Goal: Task Accomplishment & Management: Manage account settings

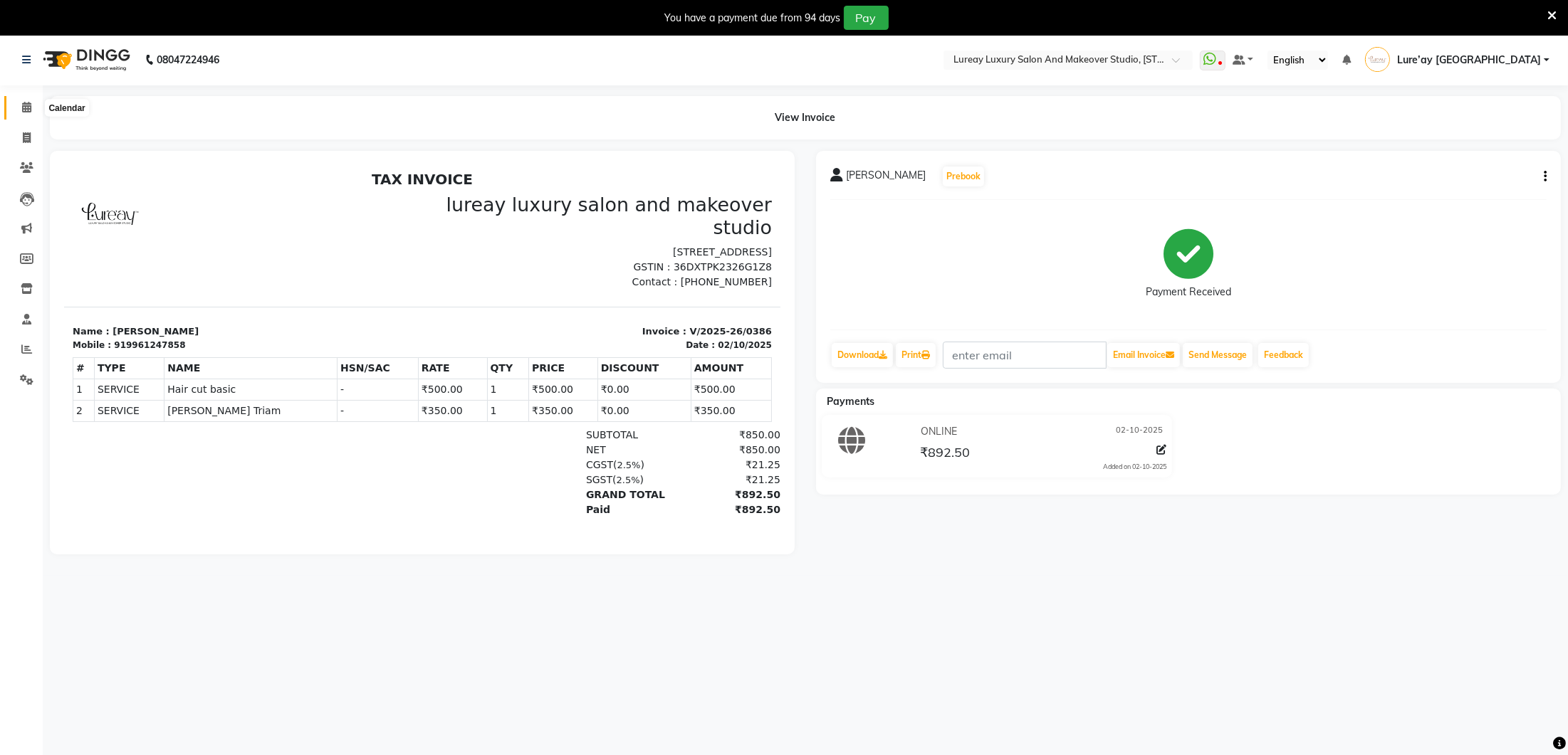
click at [14, 107] on span at bounding box center [26, 107] width 25 height 16
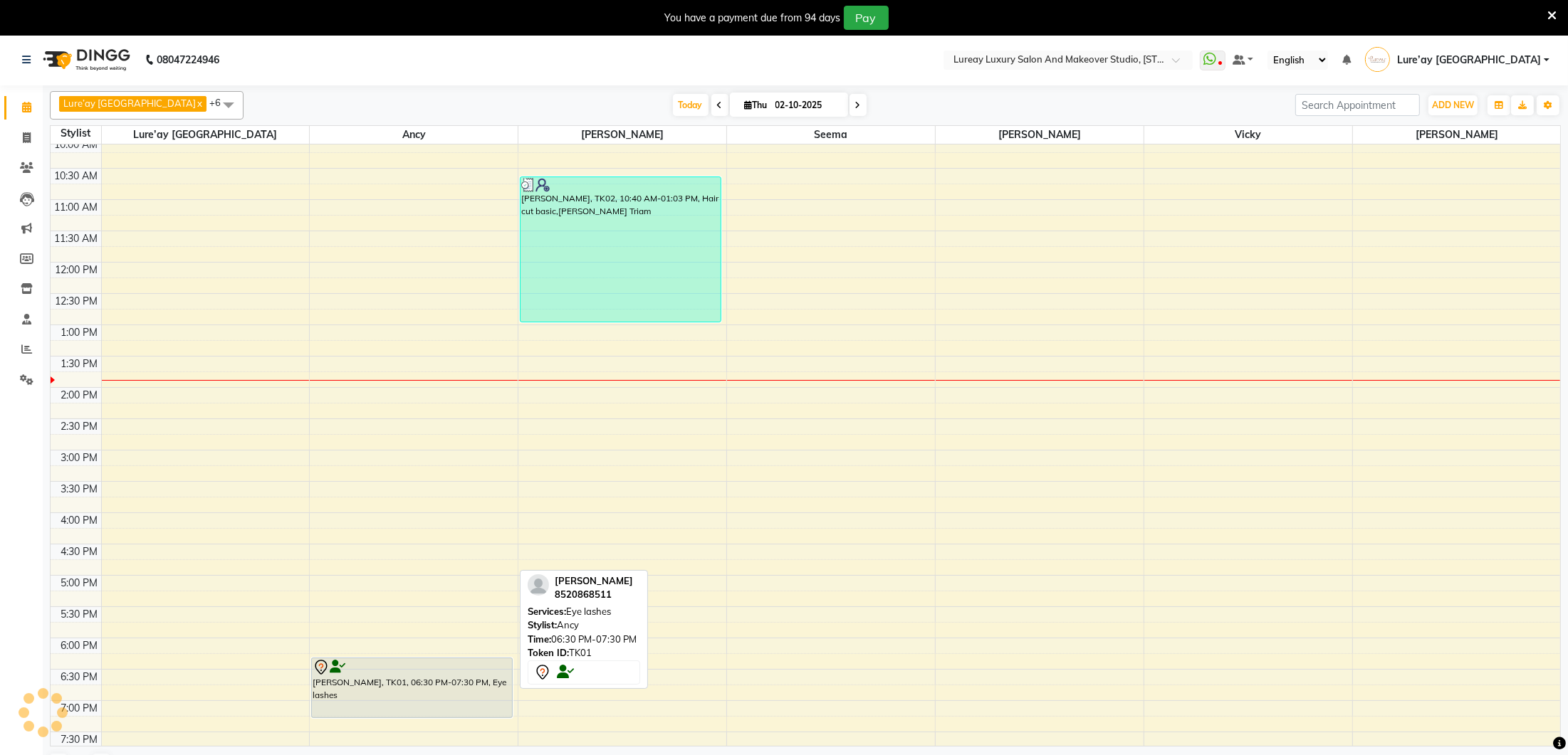
scroll to position [69, 0]
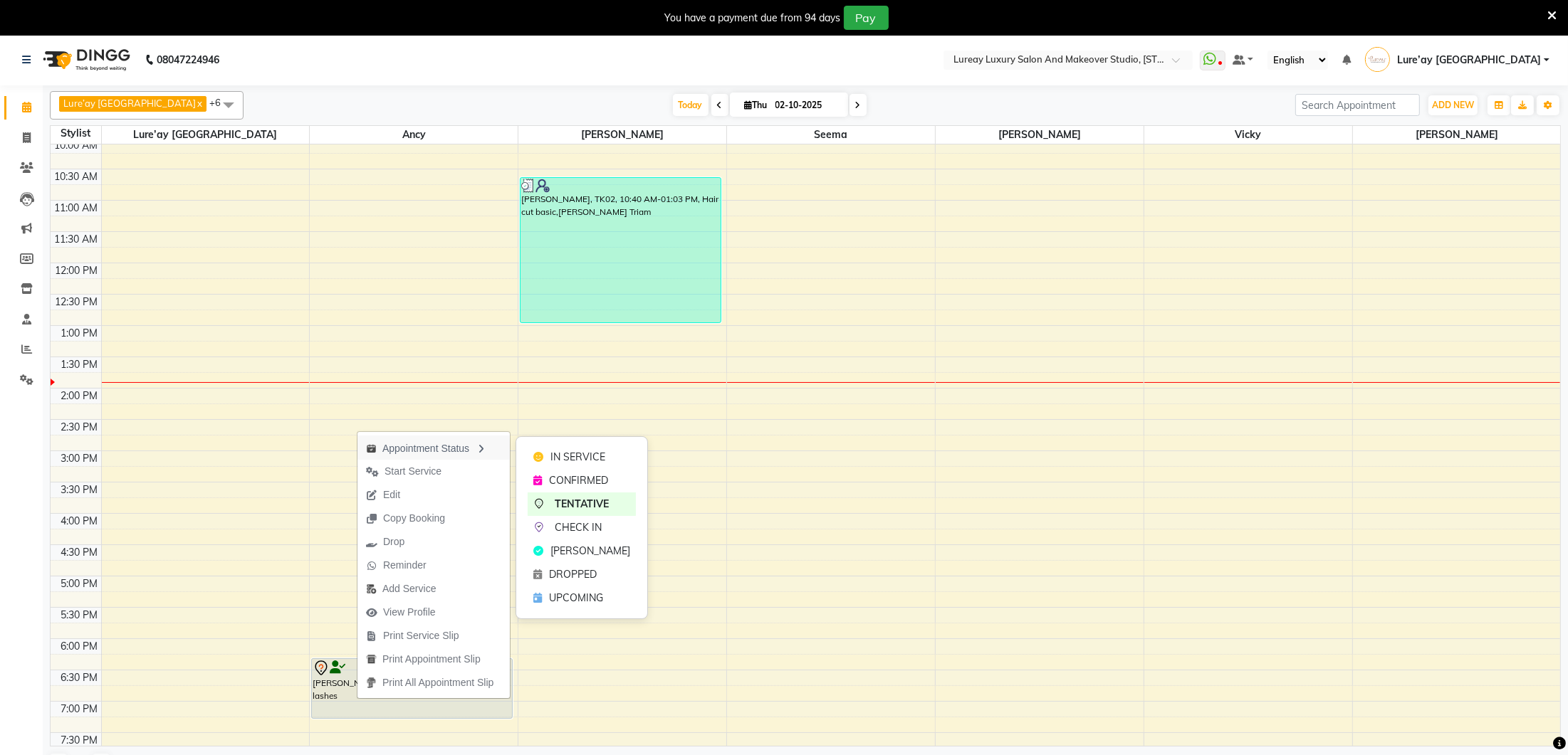
click at [454, 453] on div "Appointment Status" at bounding box center [433, 447] width 152 height 24
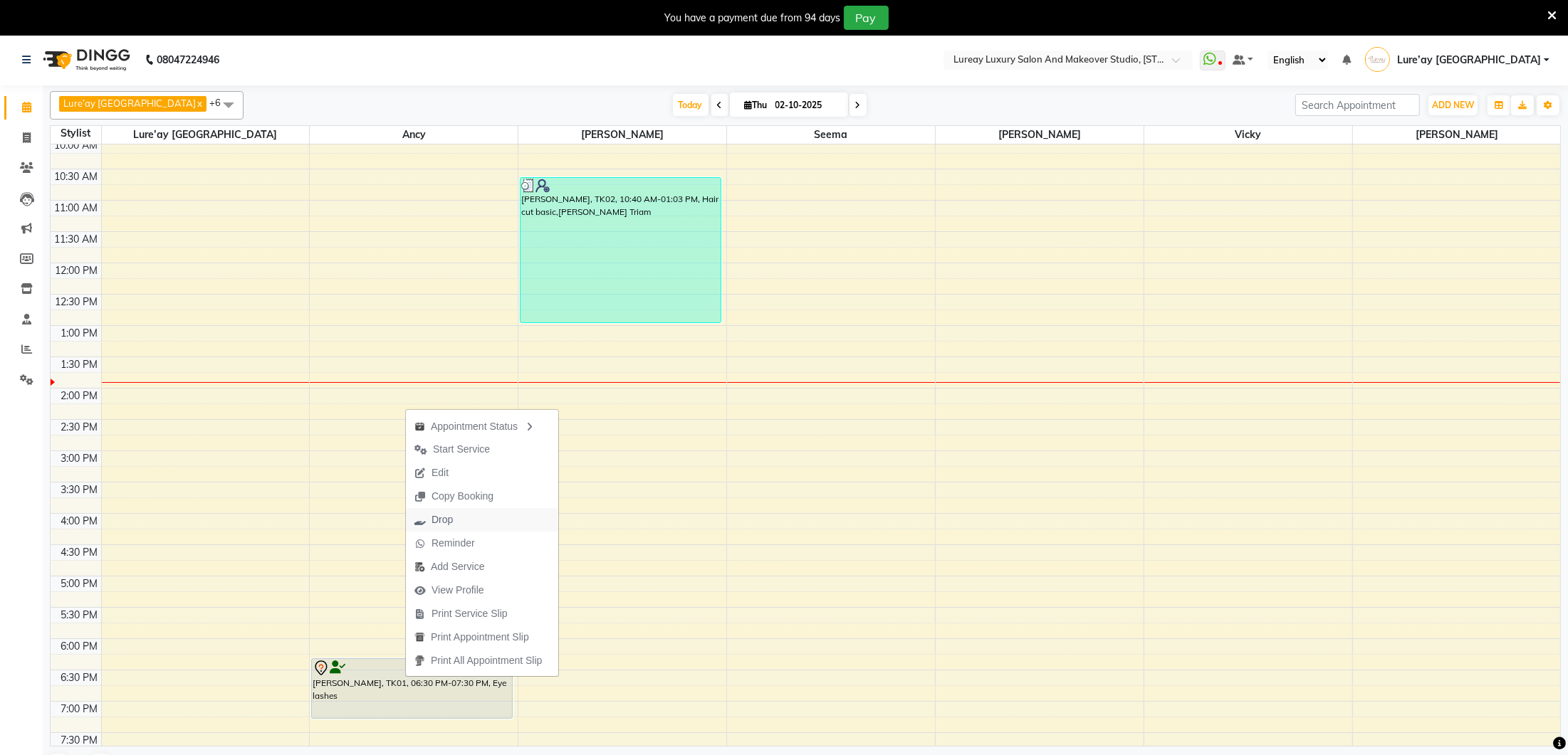
click at [446, 521] on span "Drop" at bounding box center [442, 520] width 21 height 15
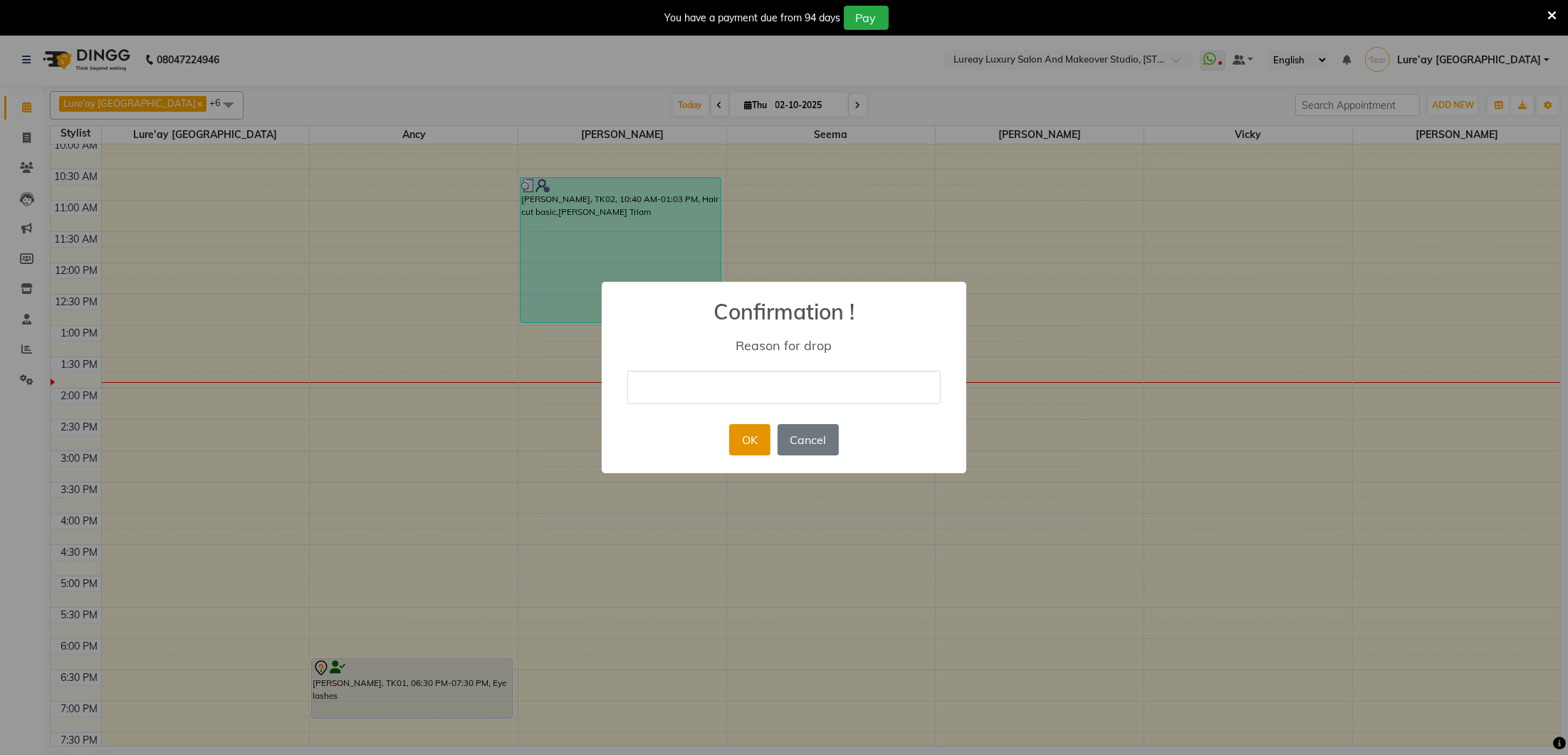
click at [763, 440] on button "OK" at bounding box center [750, 440] width 41 height 31
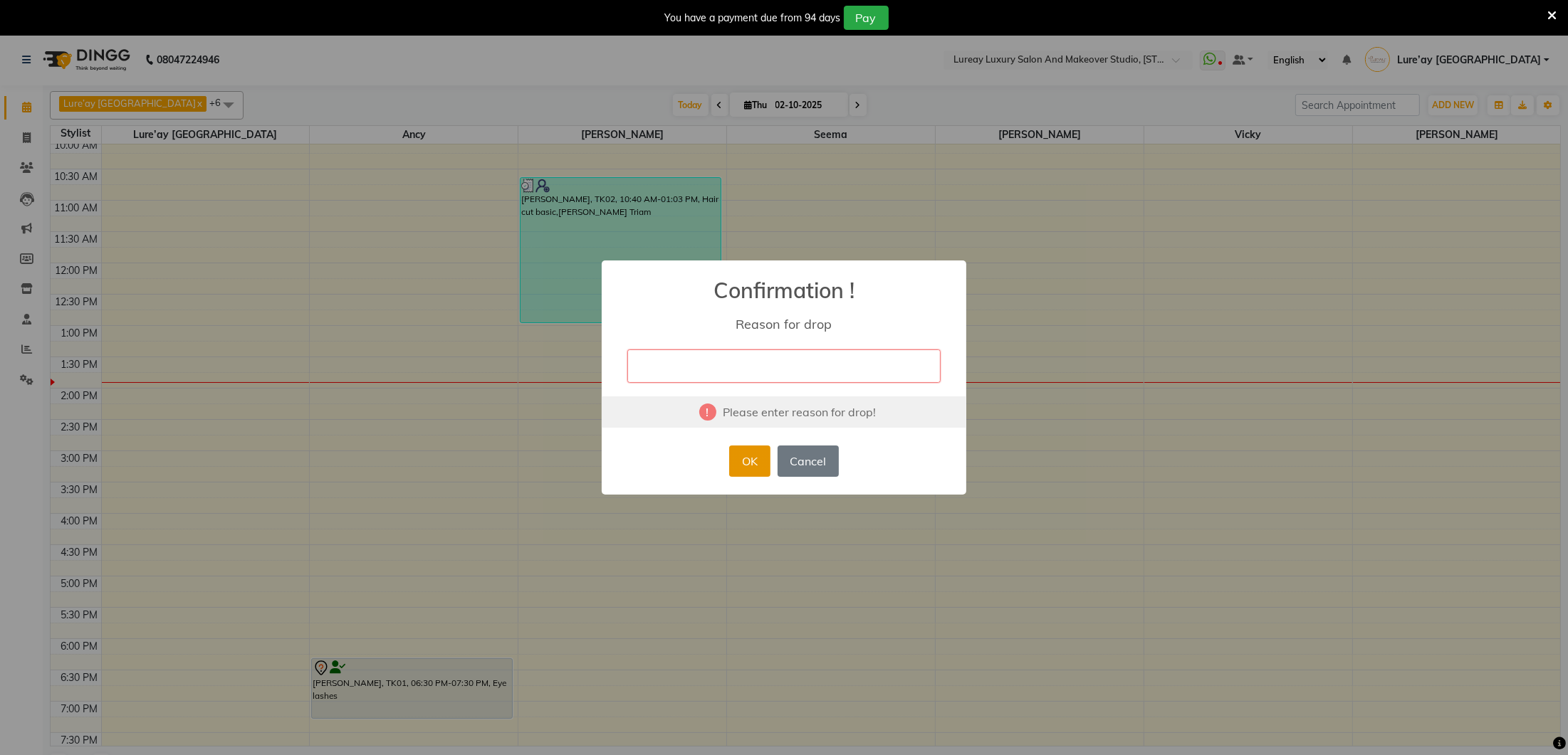
click at [753, 461] on button "OK" at bounding box center [750, 461] width 41 height 31
click at [786, 456] on button "Cancel" at bounding box center [808, 461] width 61 height 31
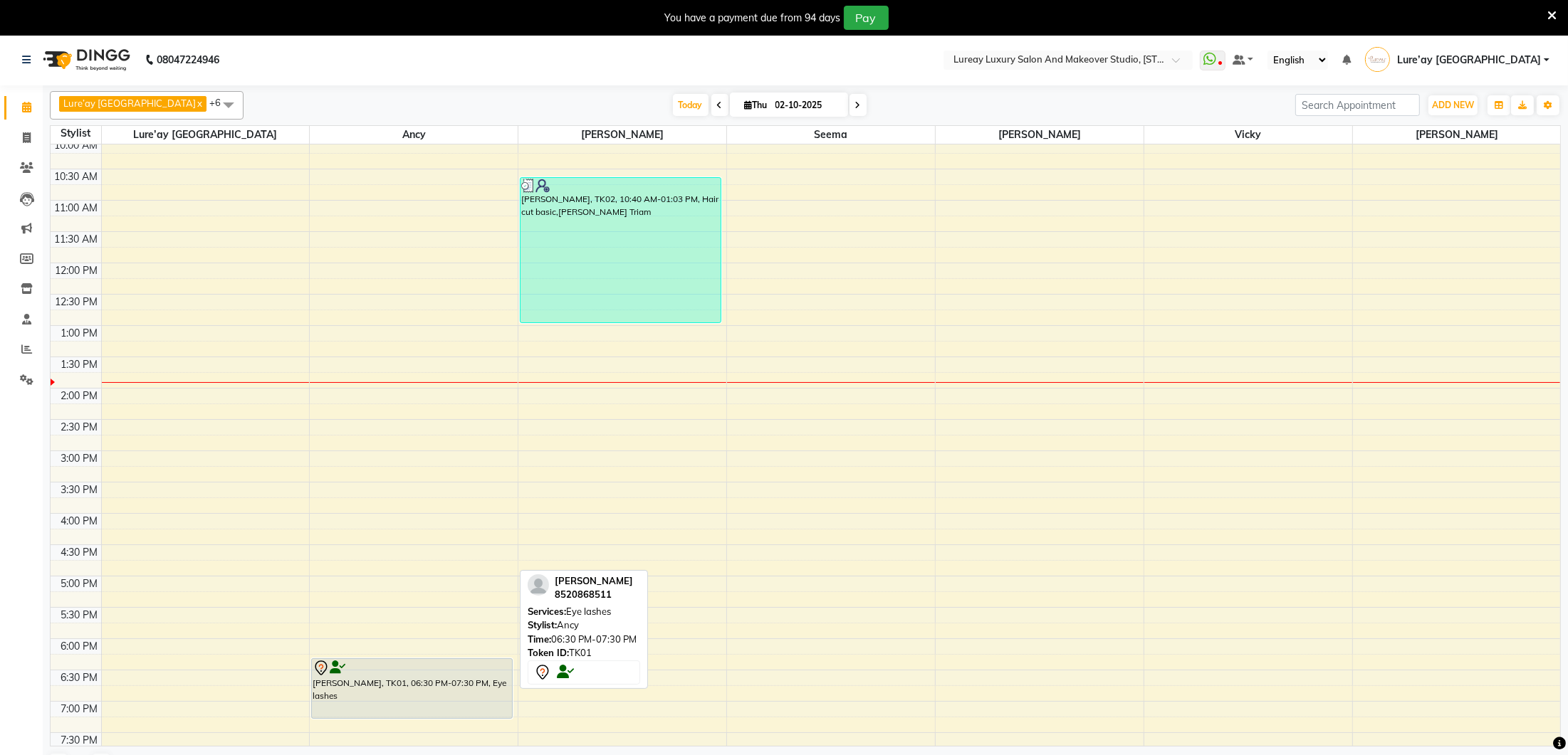
click at [385, 693] on div "[PERSON_NAME], TK01, 06:30 PM-07:30 PM, Eye lashes" at bounding box center [412, 688] width 200 height 59
select select "7"
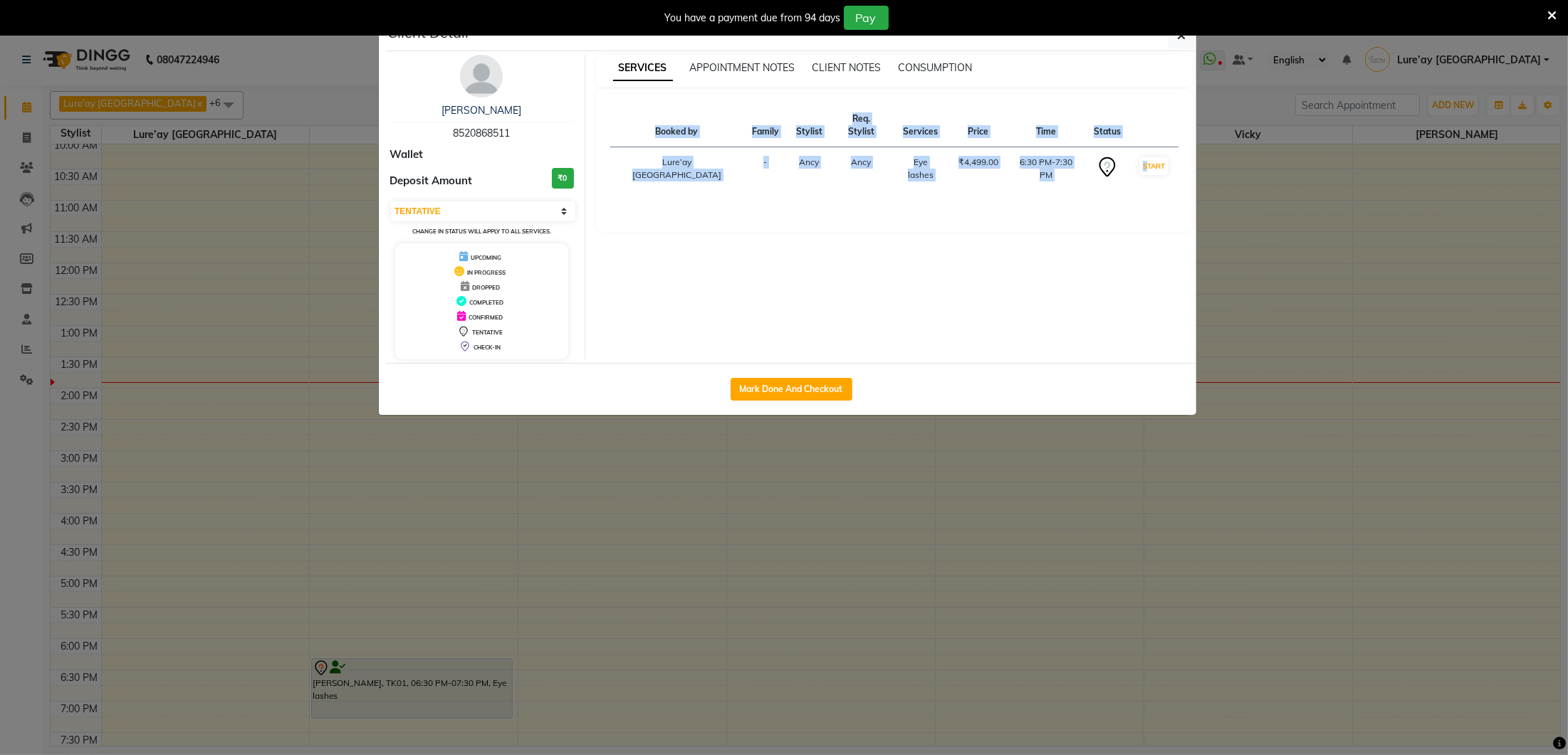
drag, startPoint x: 479, startPoint y: 627, endPoint x: 465, endPoint y: 655, distance: 31.3
click at [465, 655] on ngb-modal-window "Client Detail [PERSON_NAME] 8520868511 Wallet Deposit Amount ₹0 Select IN SERVI…" at bounding box center [784, 378] width 1568 height 755
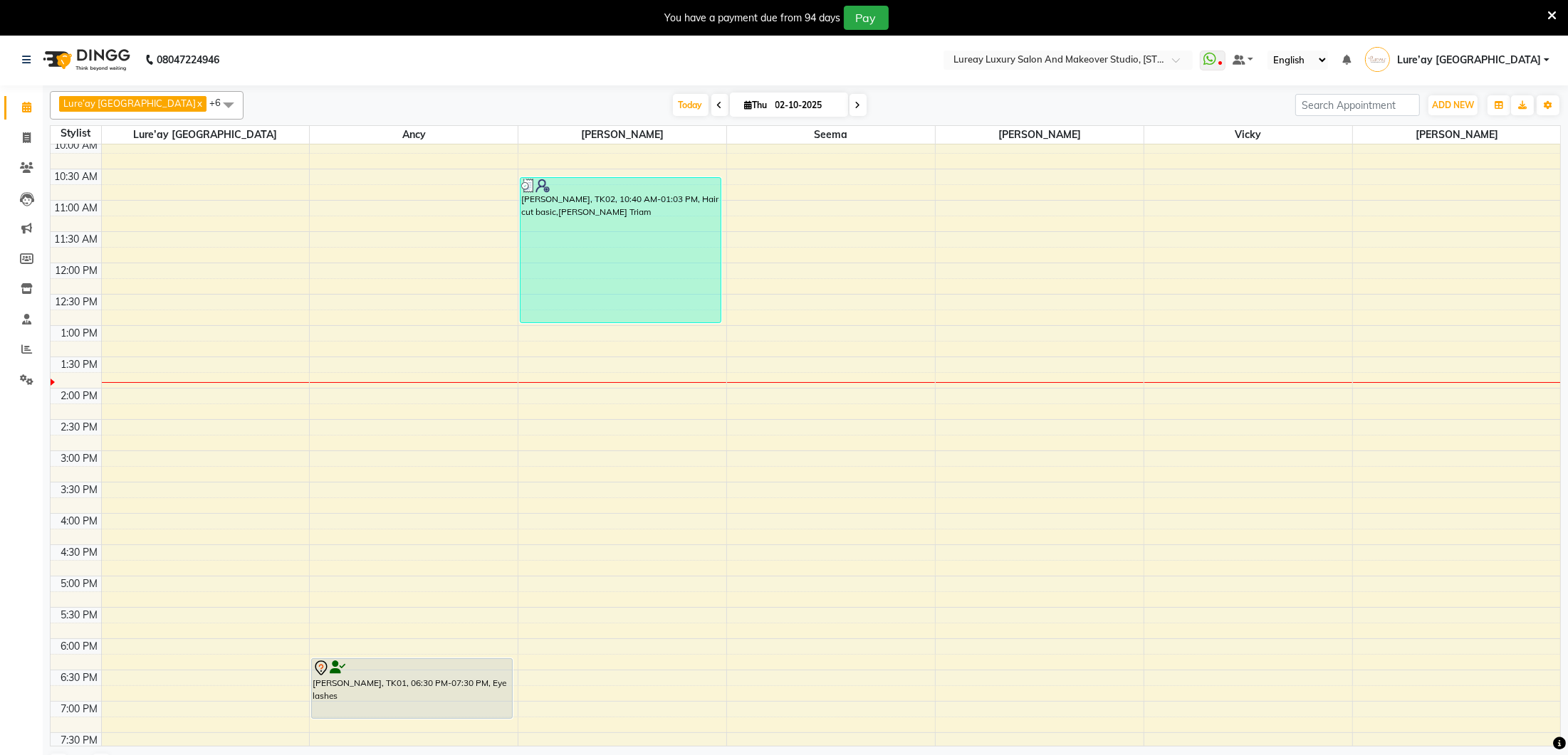
click at [465, 655] on ngb-modal-window "Client Detail [PERSON_NAME] 8520868511 Wallet Deposit Amount ₹0 Select IN SERVI…" at bounding box center [784, 378] width 1568 height 755
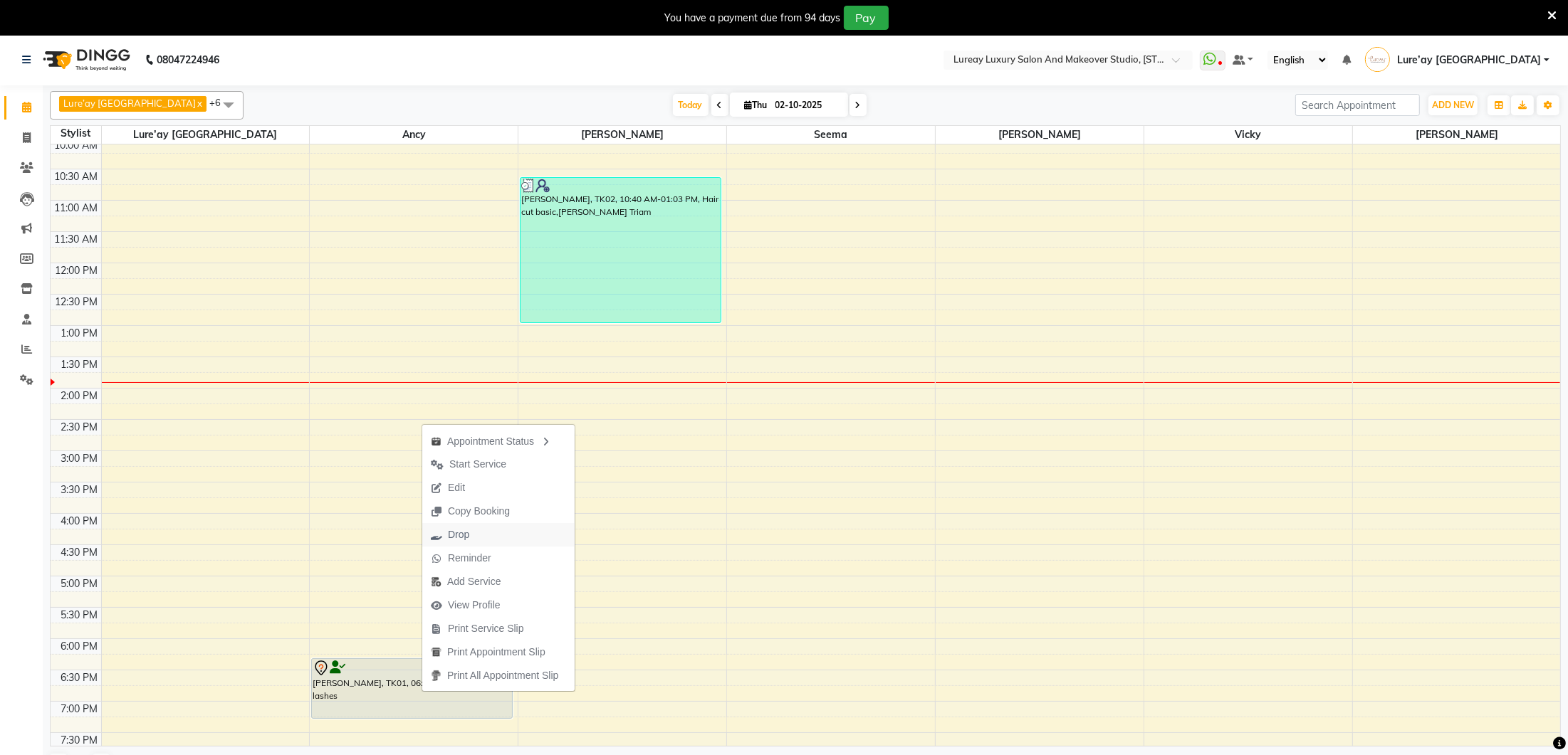
click at [466, 536] on span "Drop" at bounding box center [459, 535] width 21 height 15
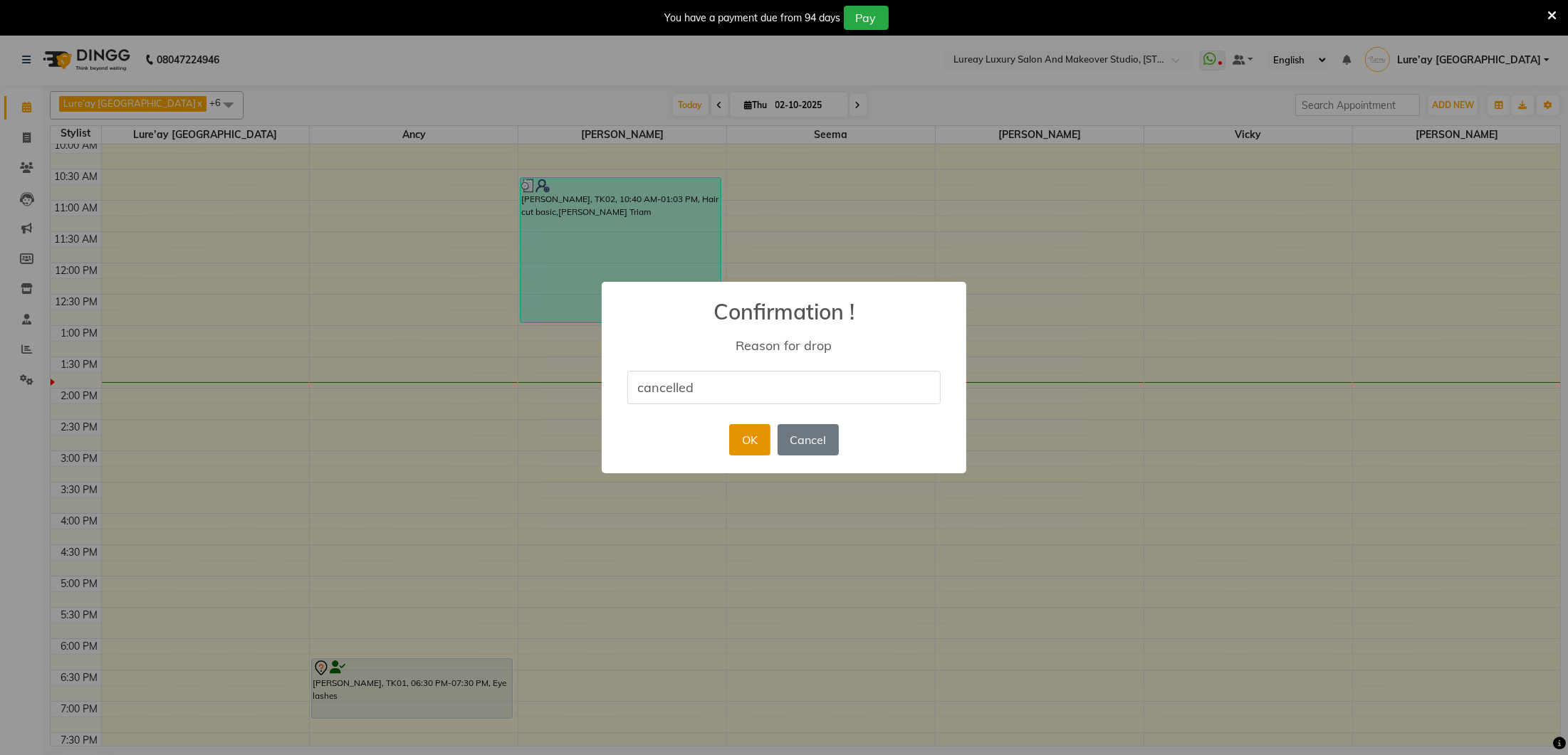
type input "cancelled"
click at [755, 431] on button "OK" at bounding box center [750, 440] width 41 height 31
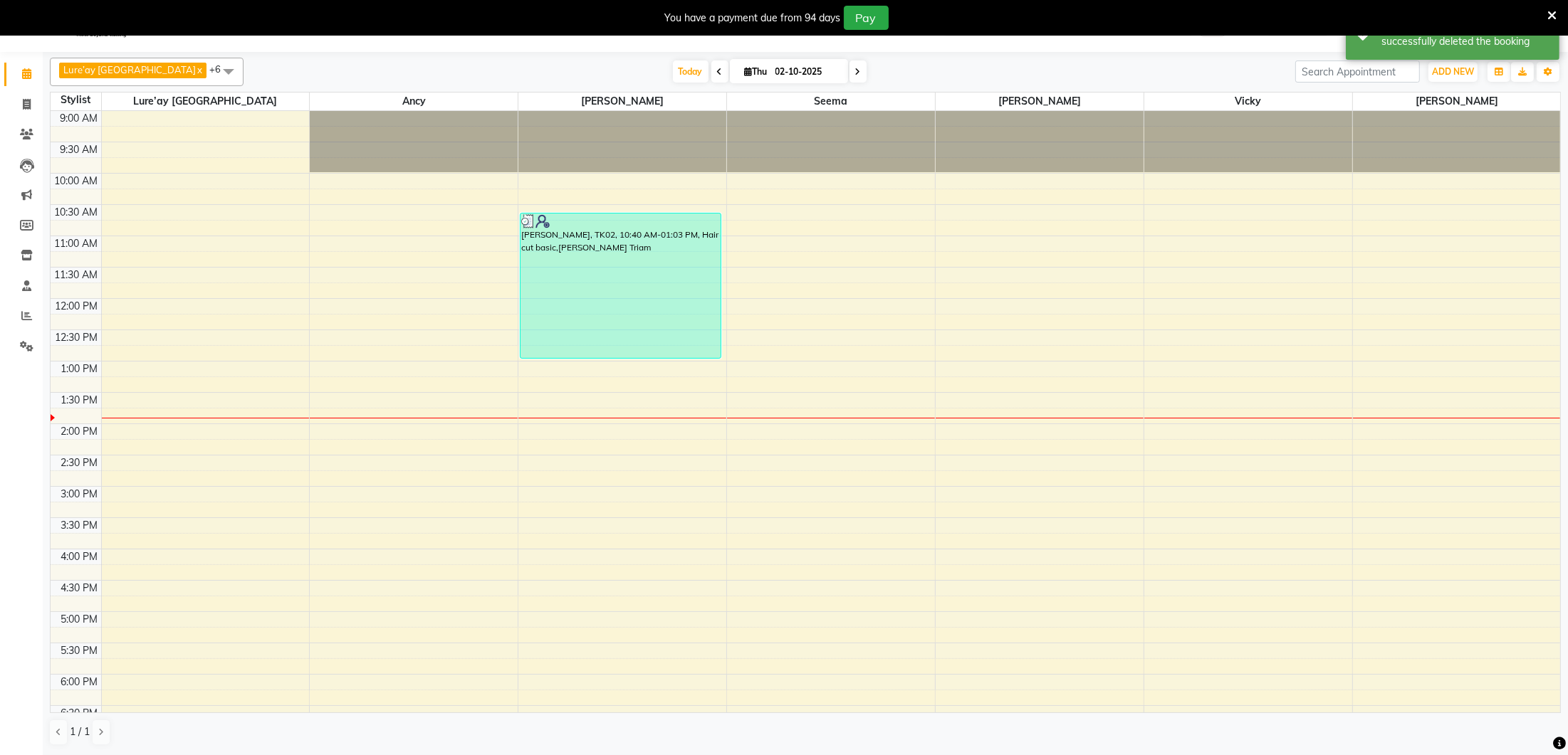
scroll to position [0, 0]
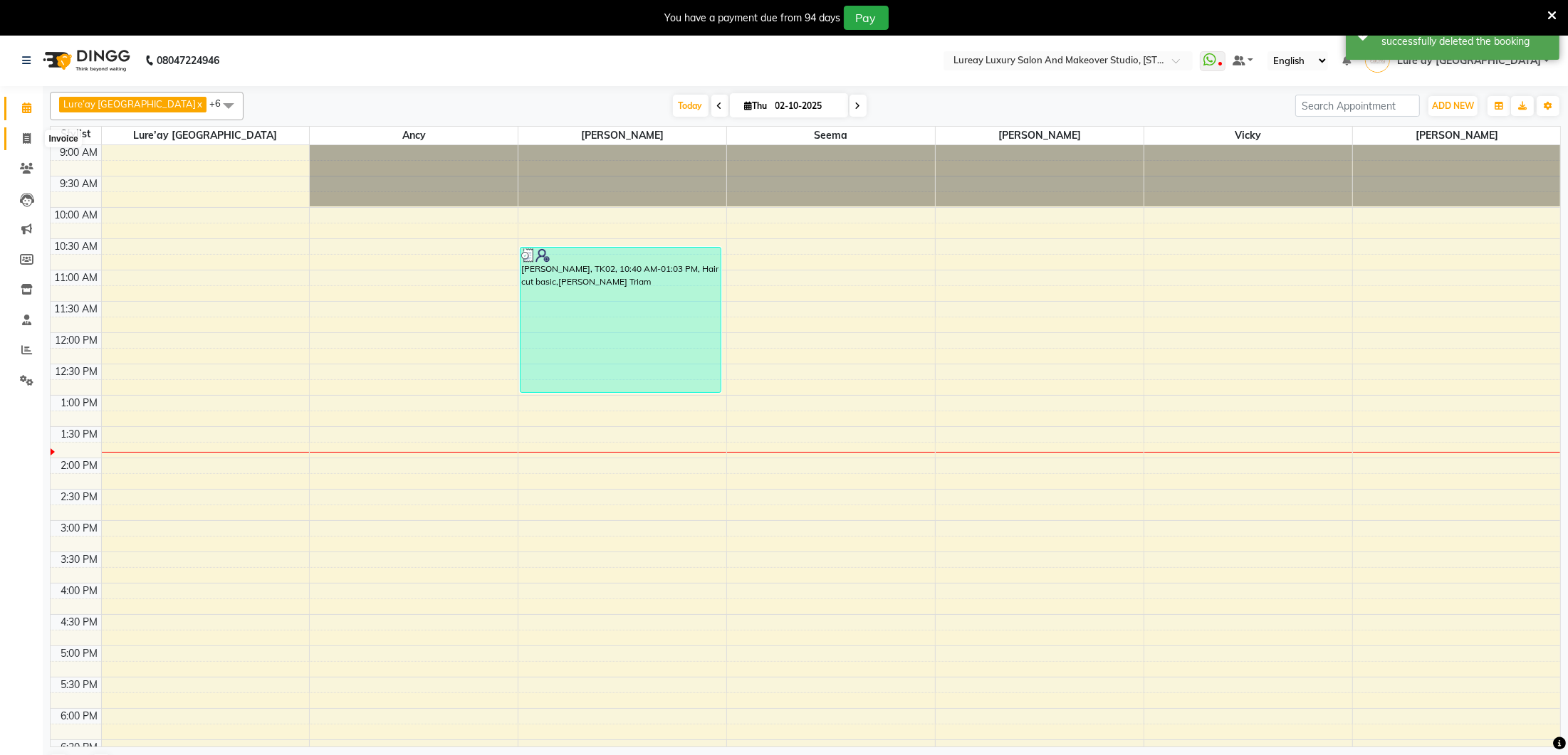
click at [37, 140] on span at bounding box center [26, 139] width 25 height 16
select select "service"
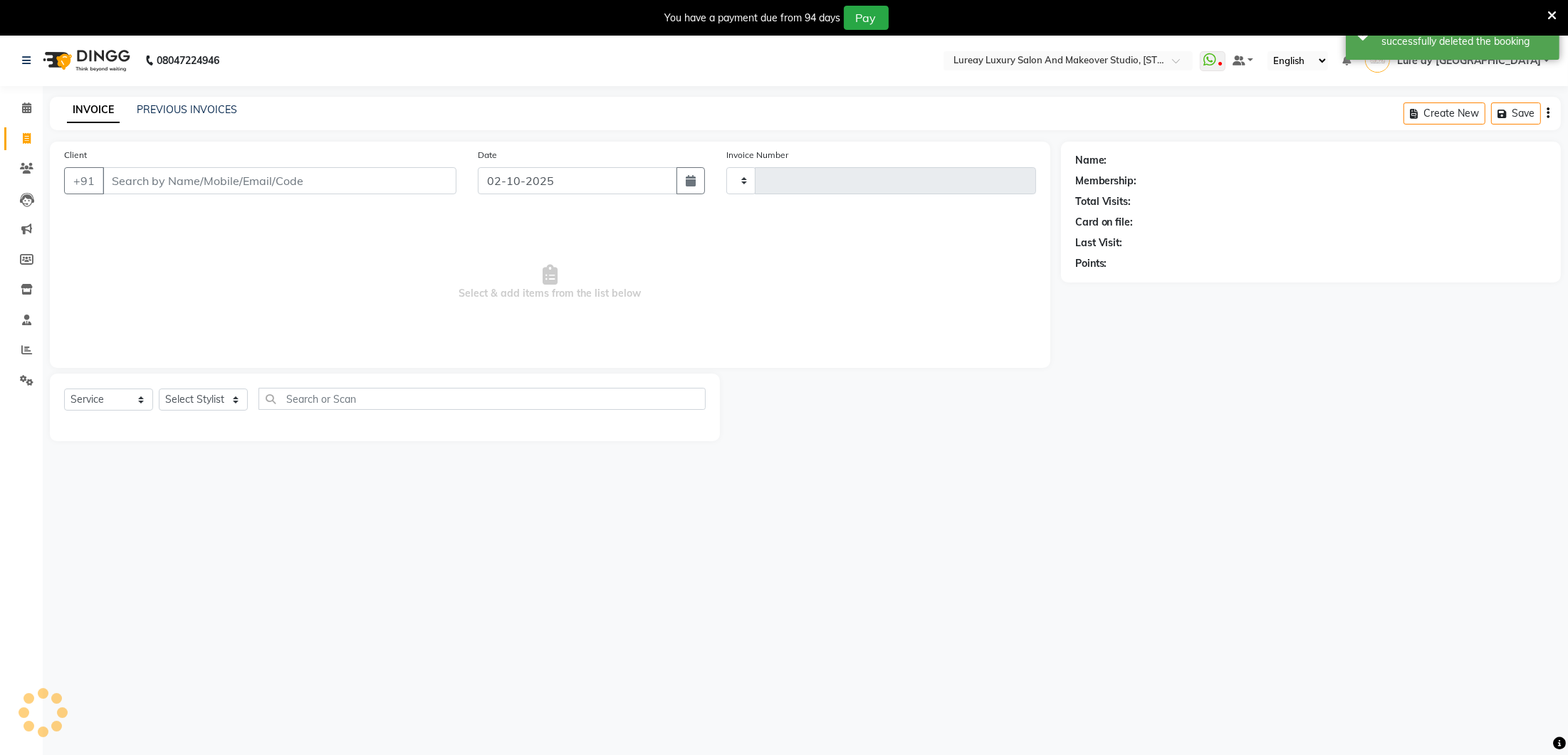
type input "0387"
select select "4075"
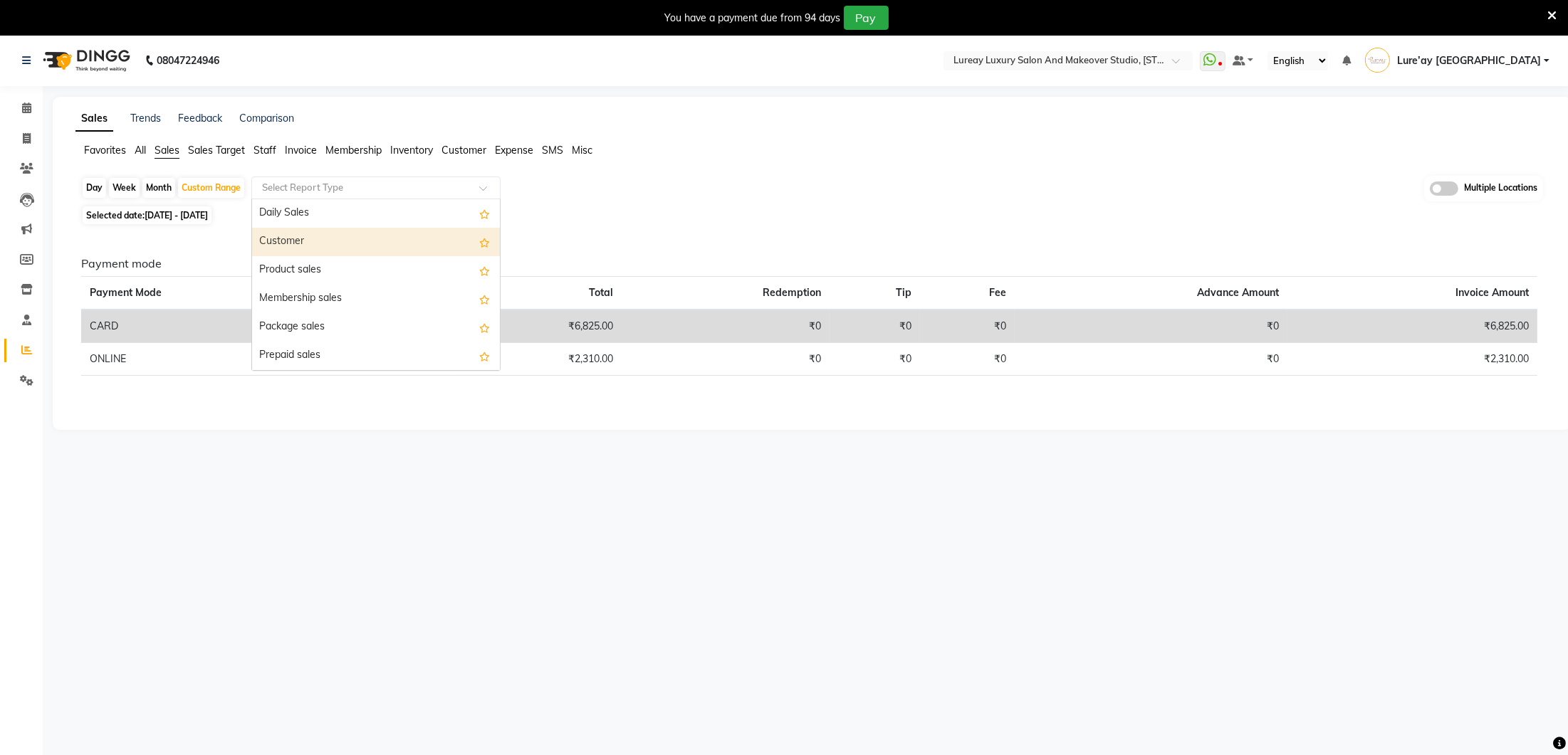
click at [238, 244] on div "Payment mode Payment Mode Count Total Redemption Tip Fee Advance Amount Invoice…" at bounding box center [809, 322] width 1480 height 187
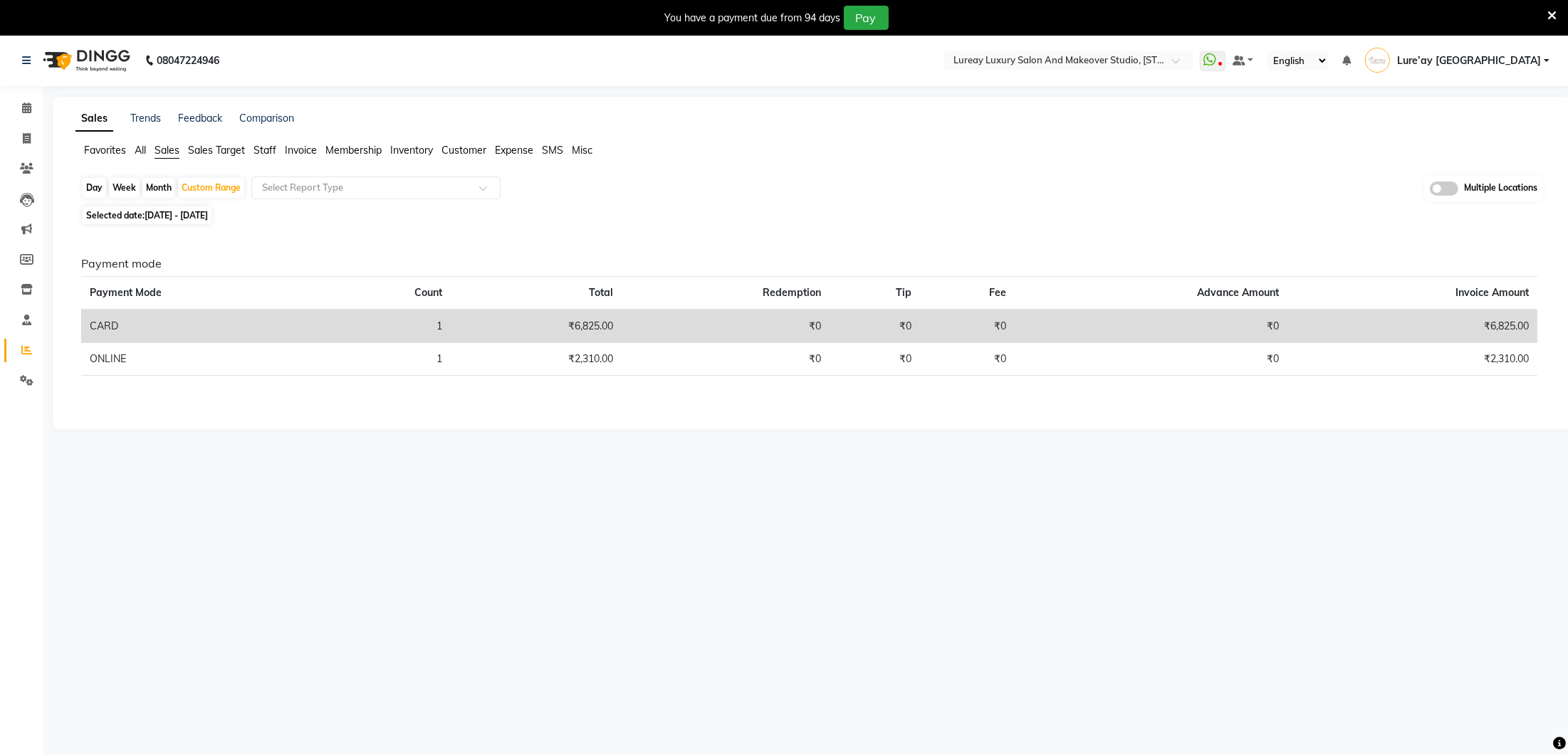
scroll to position [4, 0]
click at [33, 138] on span at bounding box center [26, 134] width 25 height 16
select select "service"
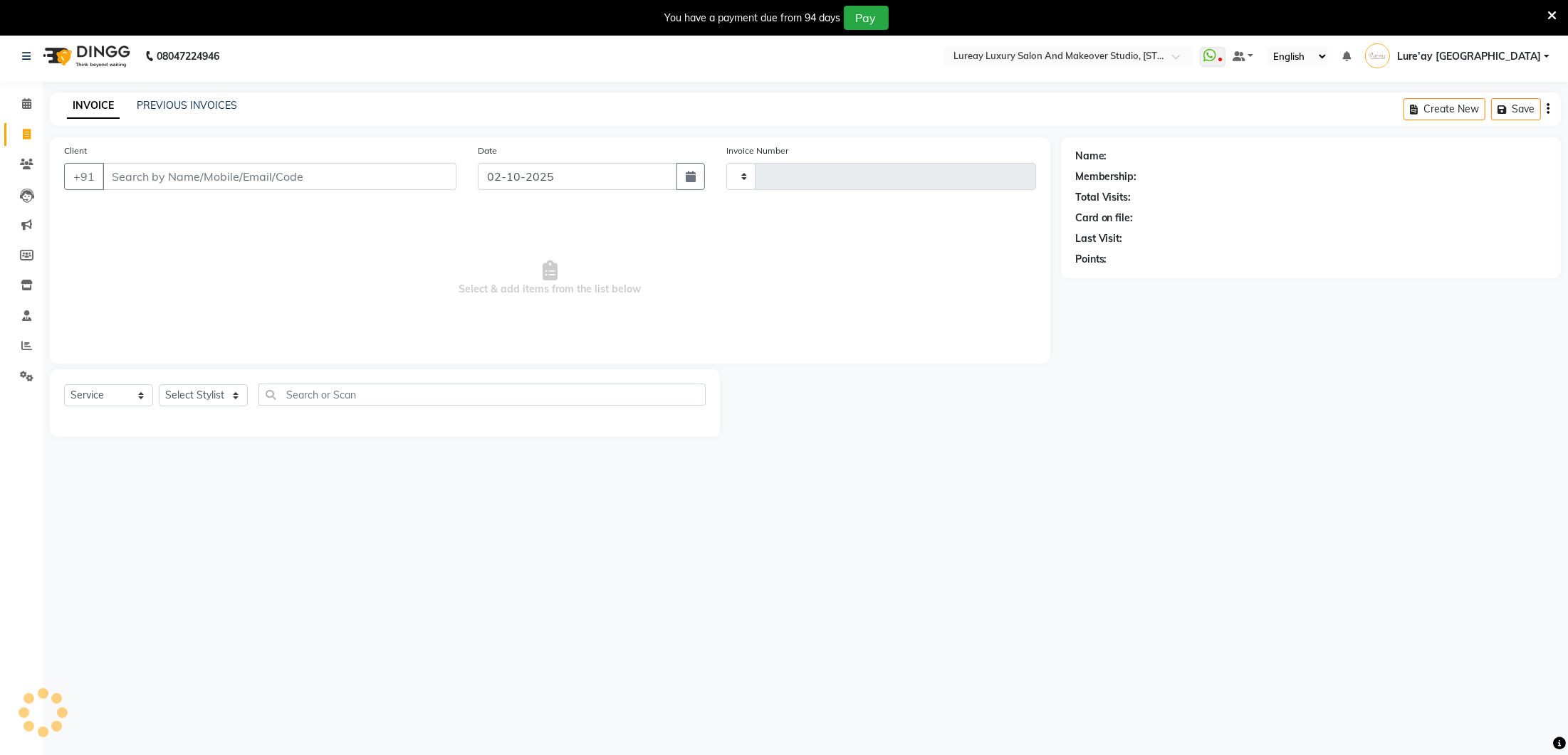
type input "0387"
select select "4075"
click at [26, 105] on icon at bounding box center [26, 104] width 9 height 11
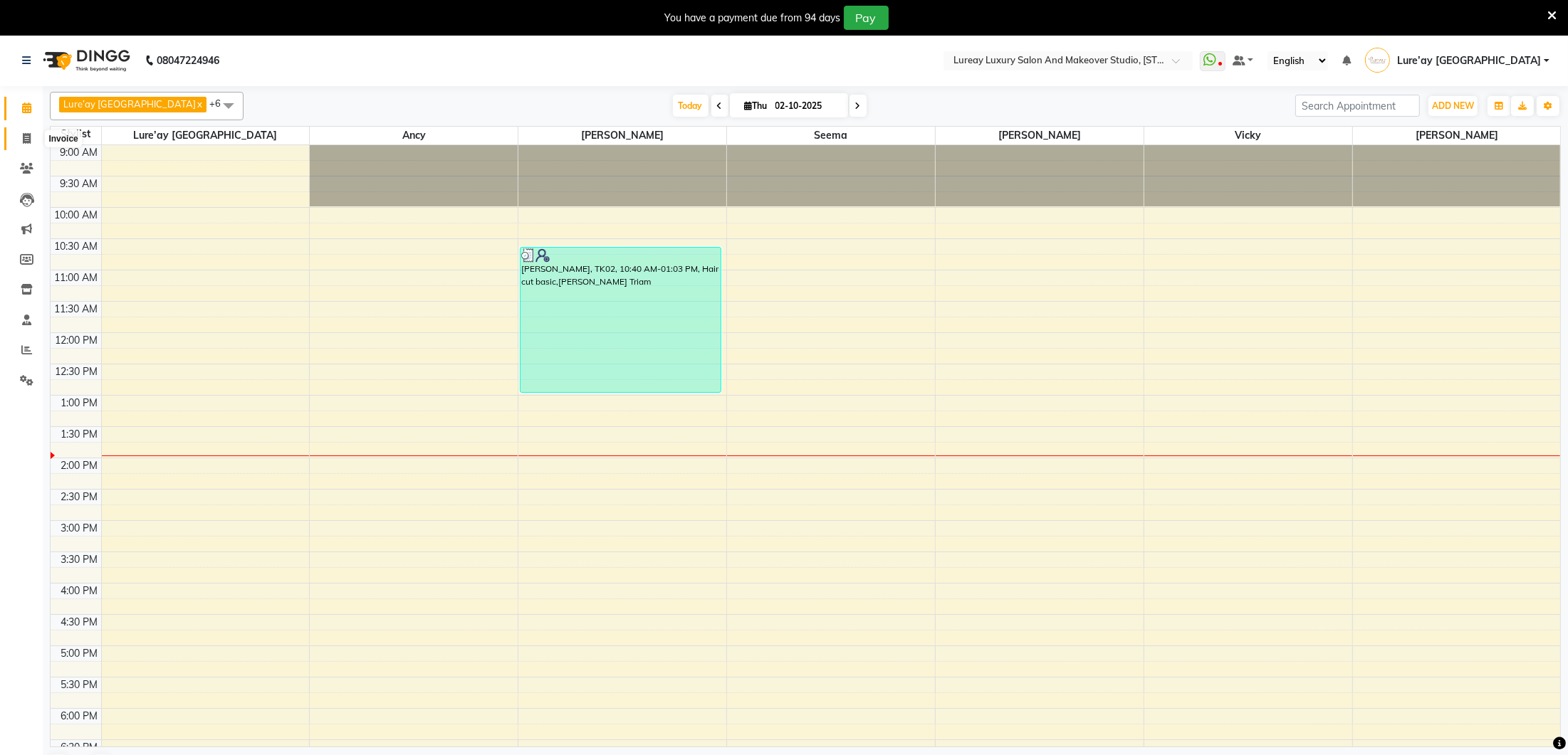
click at [20, 139] on span at bounding box center [26, 139] width 25 height 16
select select "4075"
select select "service"
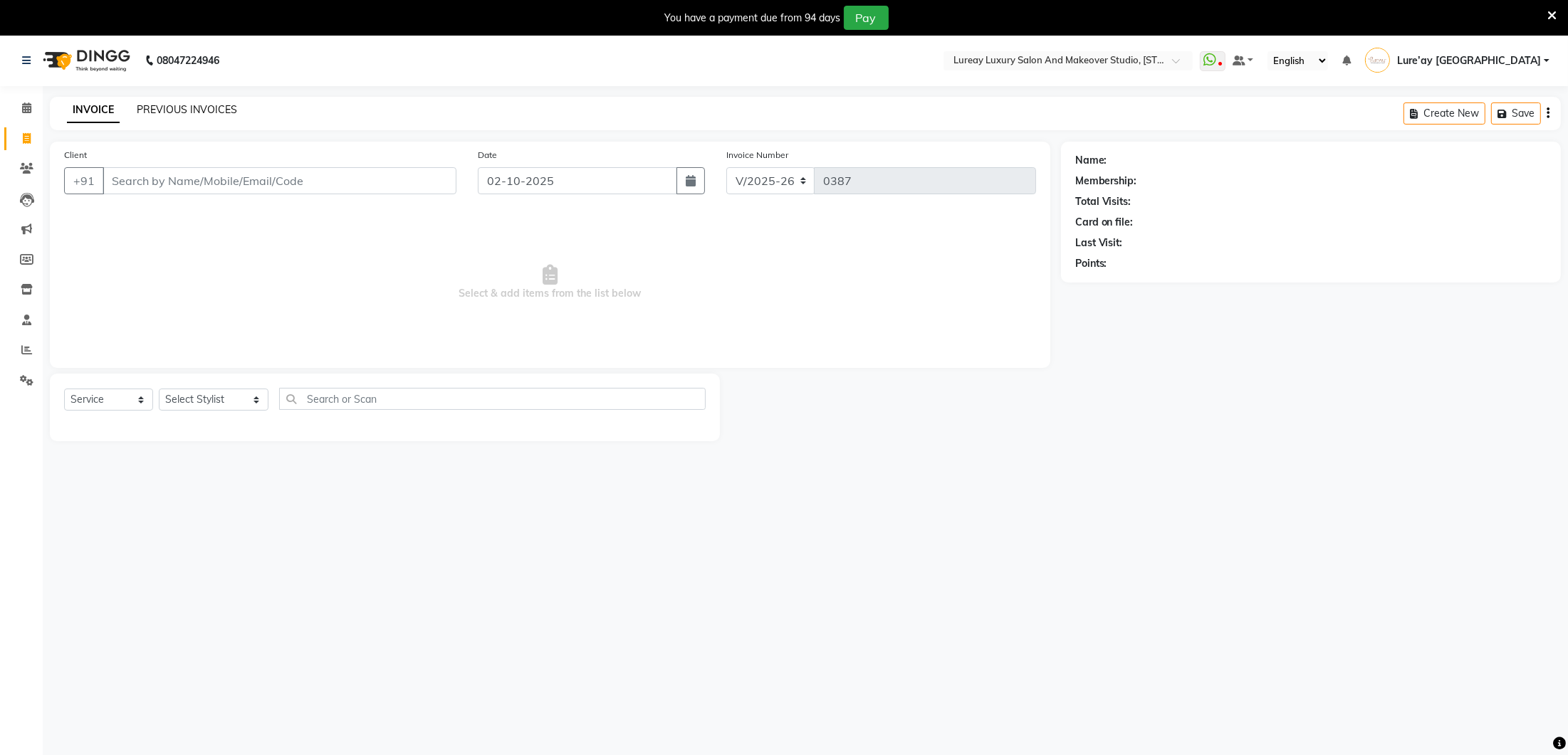
click at [157, 105] on link "PREVIOUS INVOICES" at bounding box center [187, 109] width 100 height 13
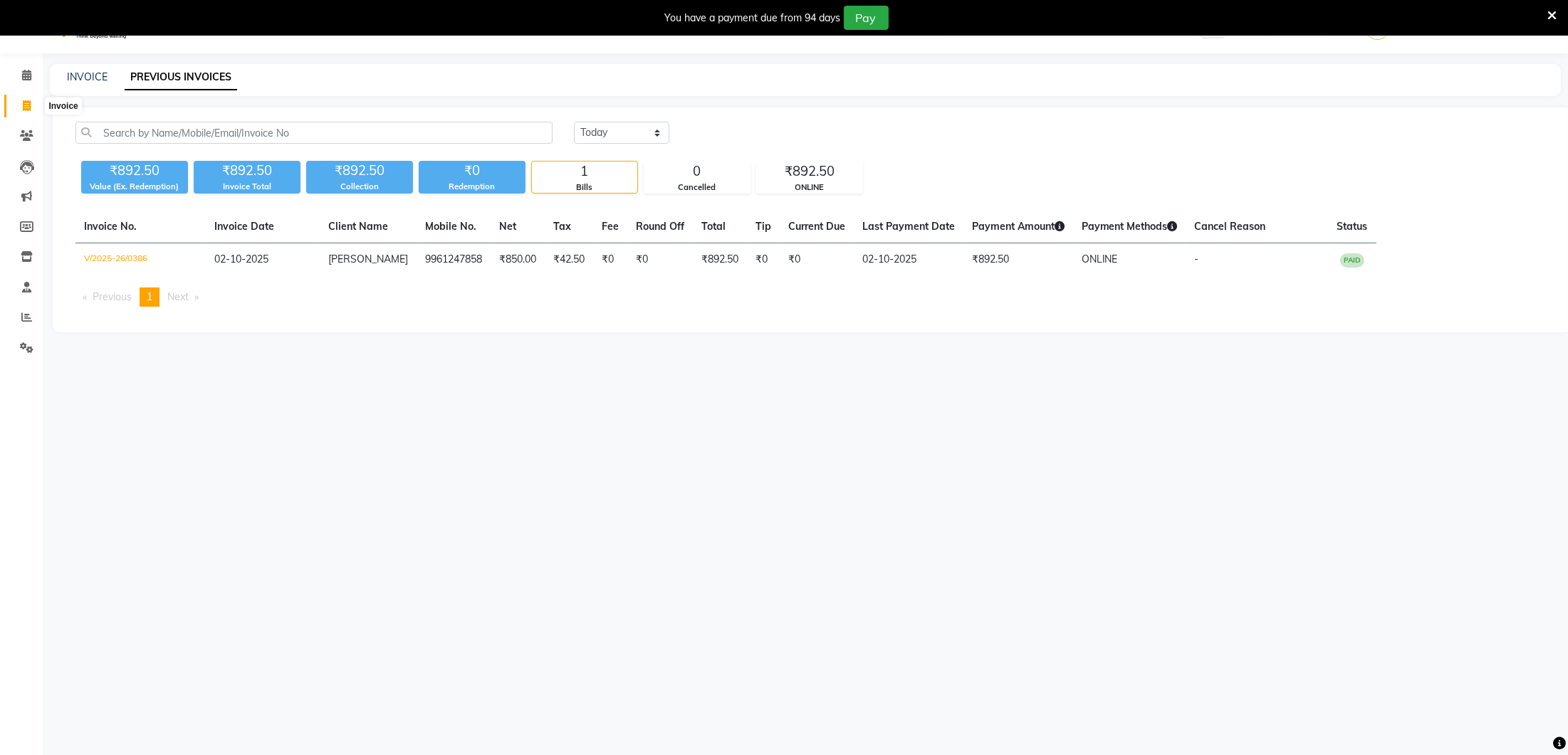
scroll to position [34, 0]
click at [26, 123] on link "Clients" at bounding box center [21, 135] width 34 height 24
